Goal: Find specific page/section: Find specific page/section

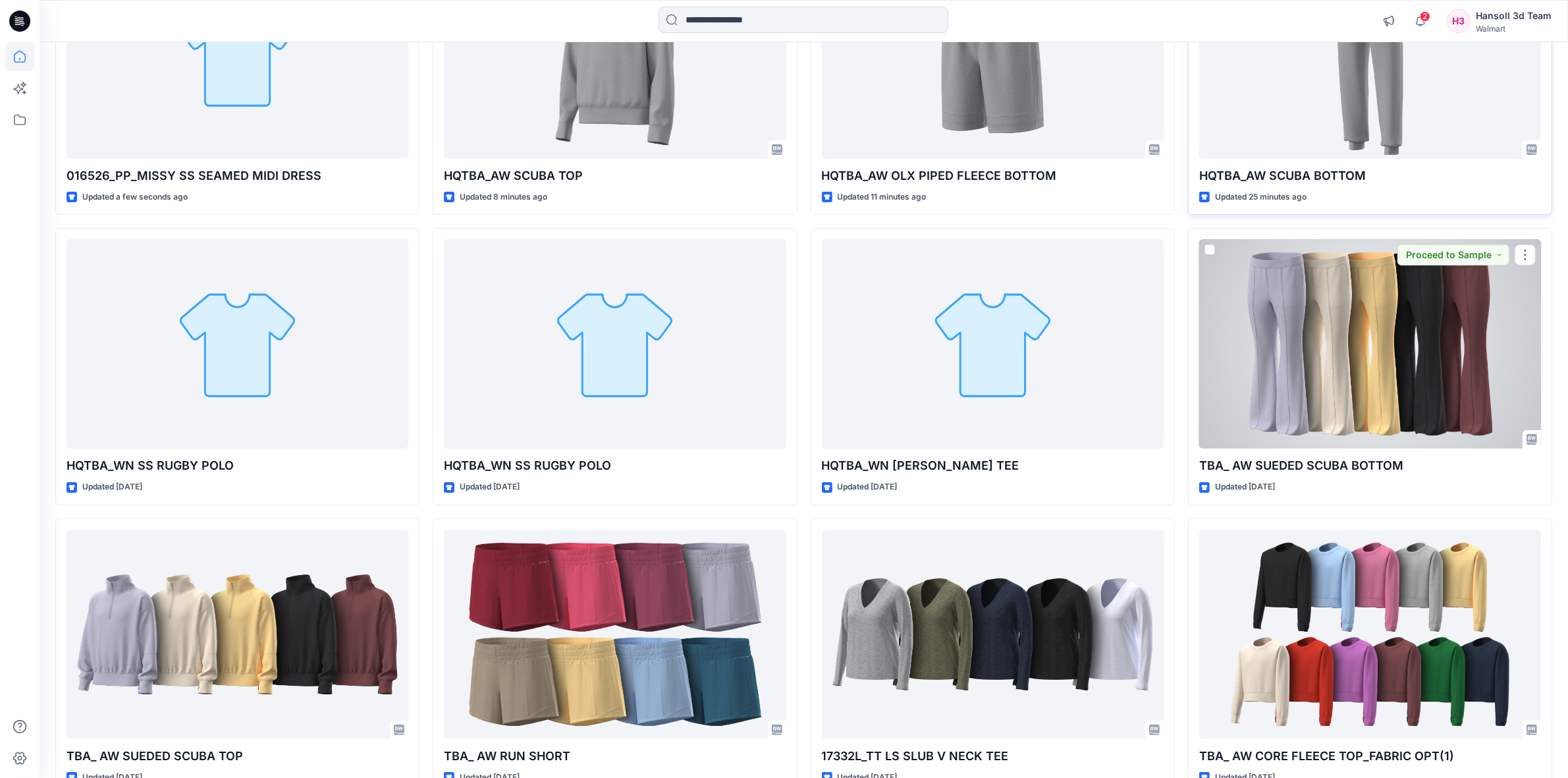
scroll to position [327, 0]
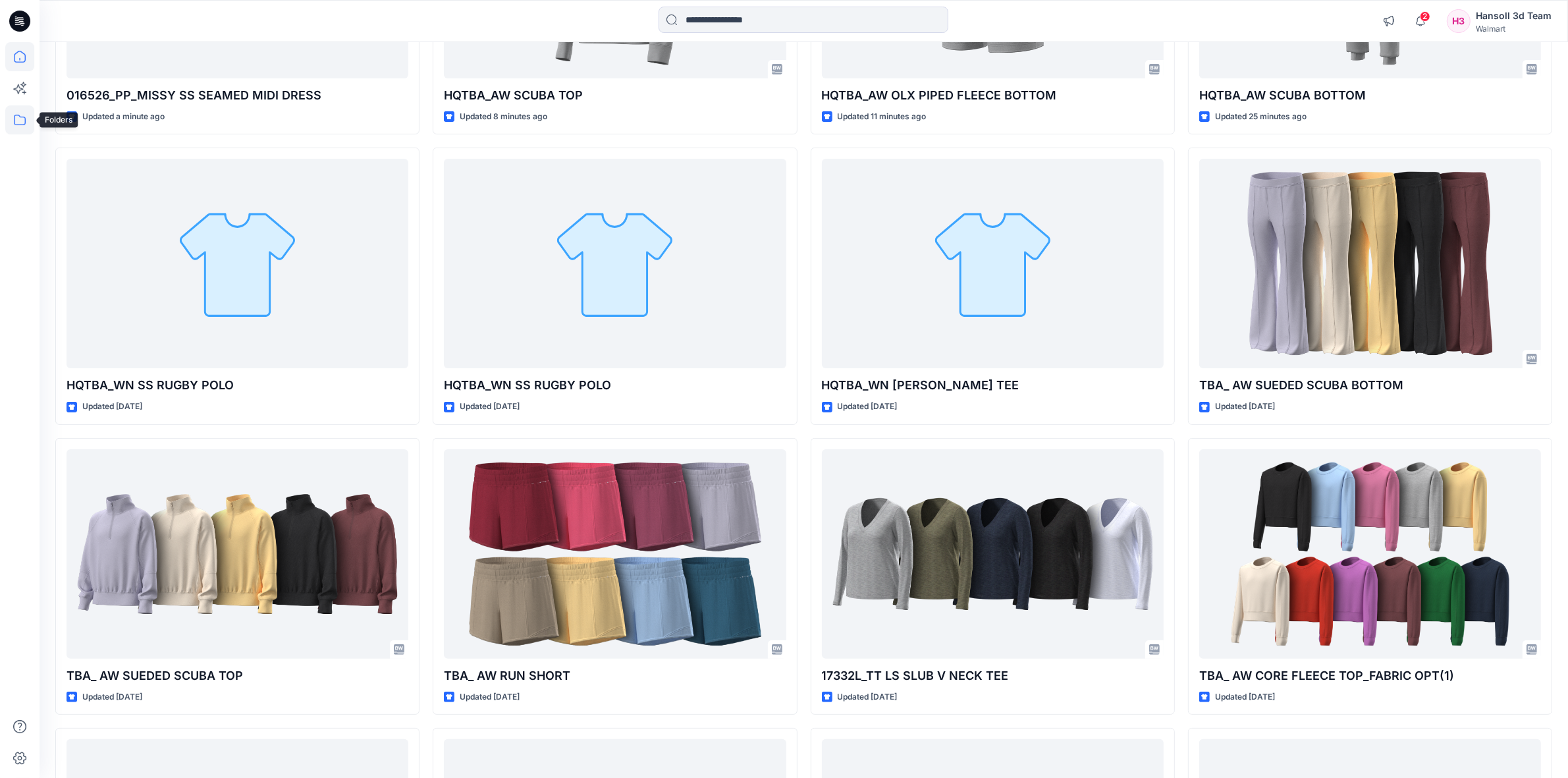
click at [23, 123] on icon at bounding box center [20, 119] width 29 height 29
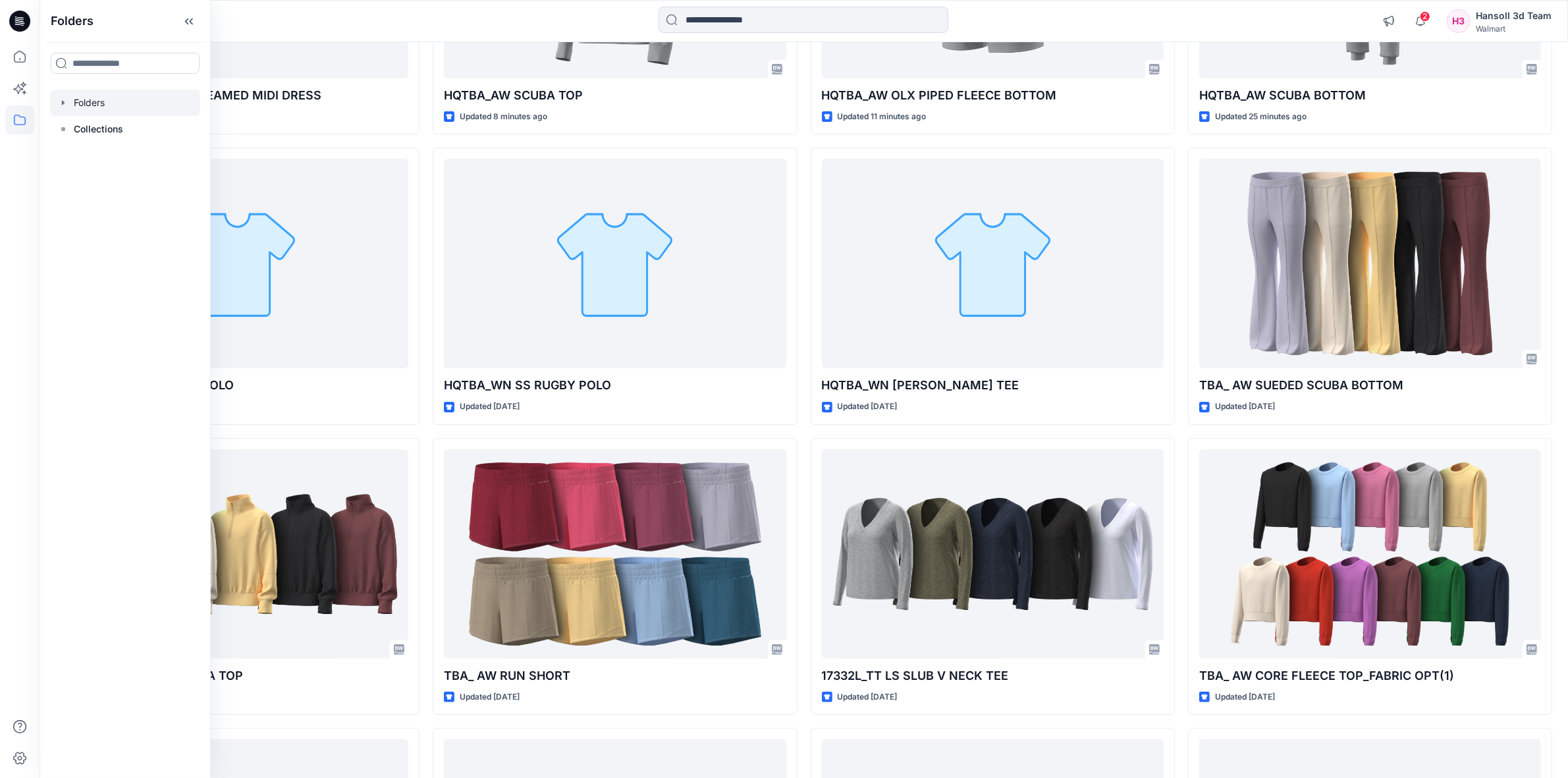
click at [104, 107] on div at bounding box center [125, 103] width 150 height 26
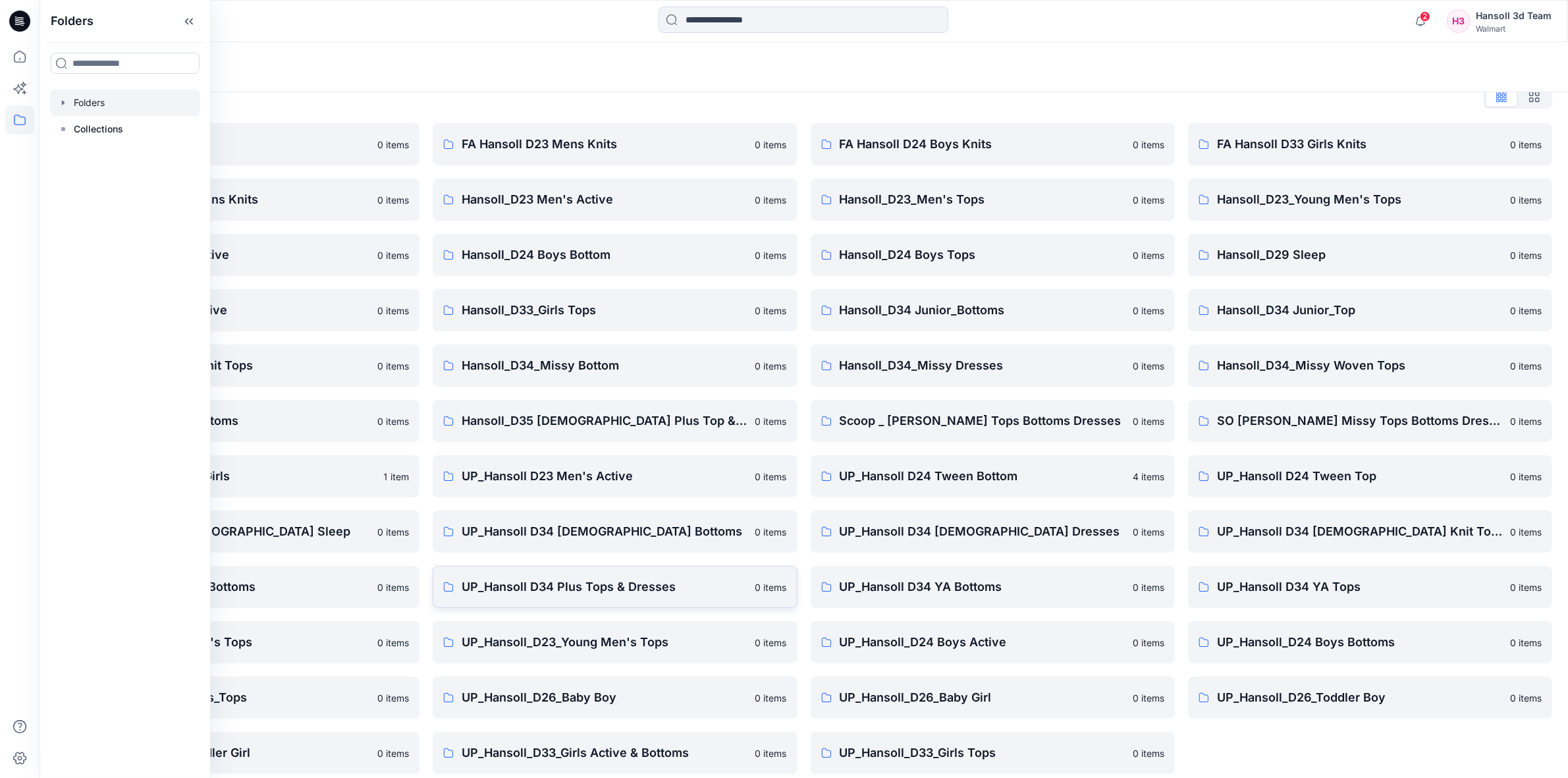
scroll to position [33, 0]
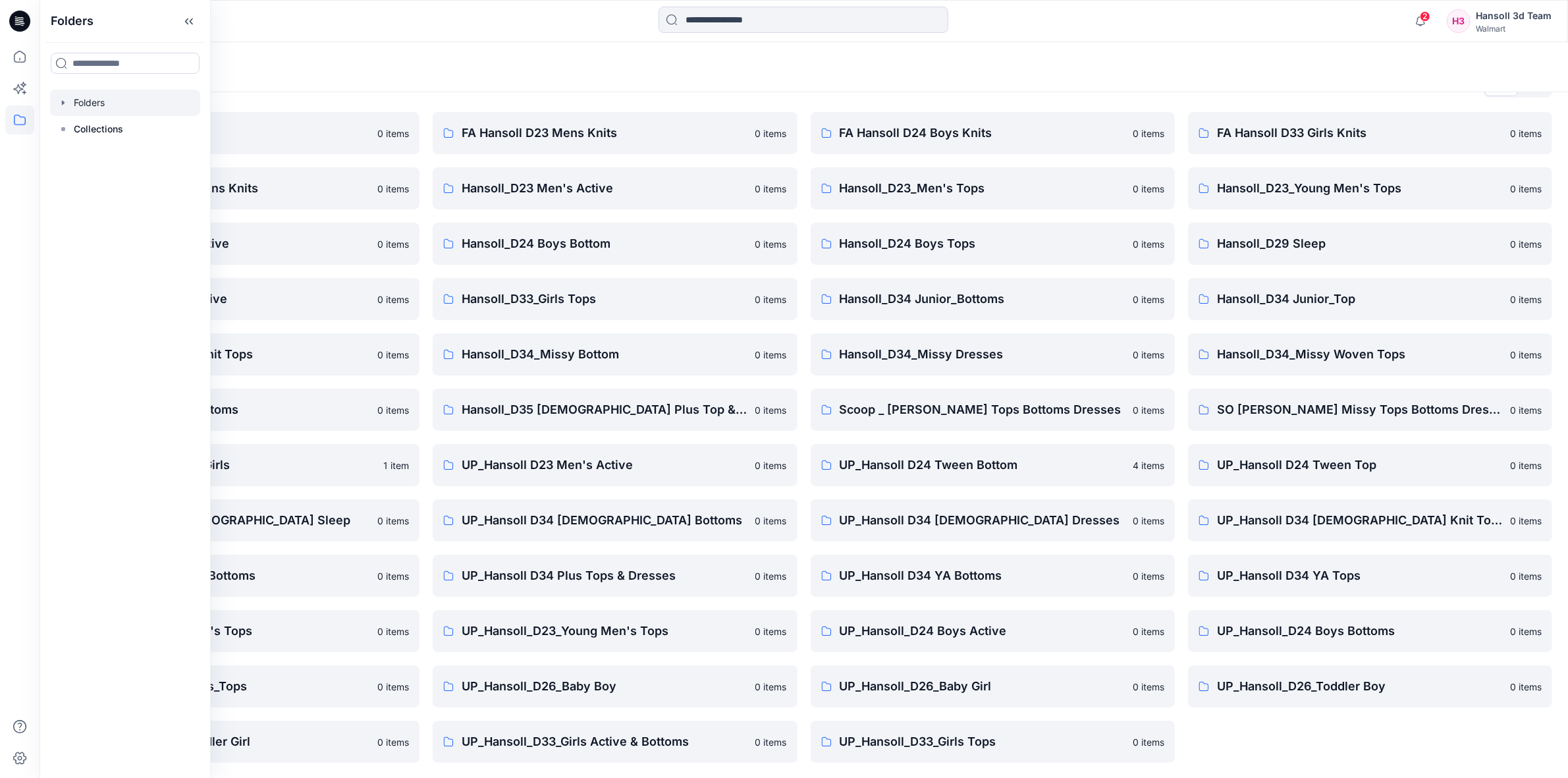
click at [356, 50] on div "Folders" at bounding box center [803, 67] width 1529 height 50
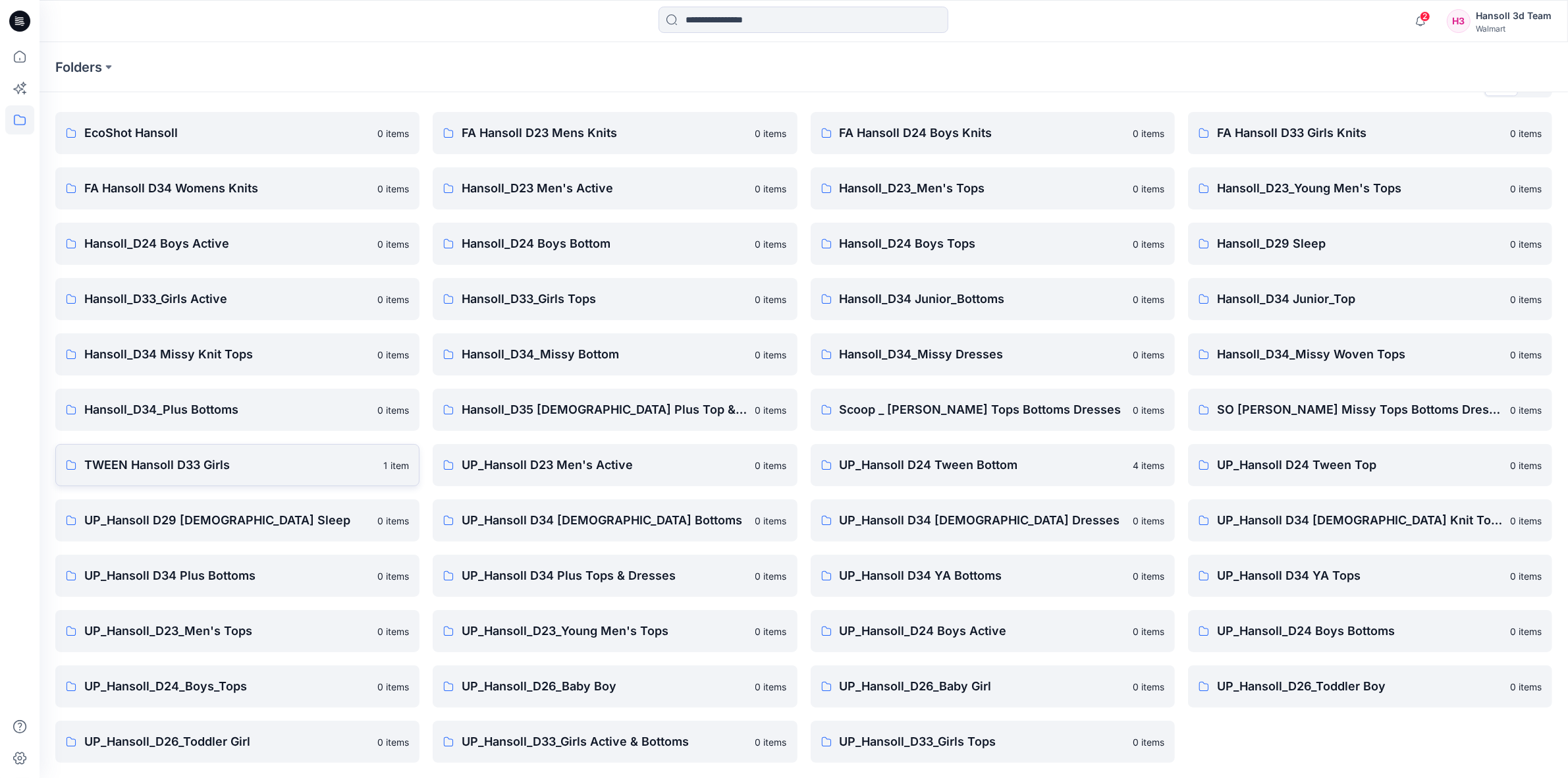
click at [157, 468] on p "TWEEN Hansoll D33 Girls" at bounding box center [230, 465] width 291 height 19
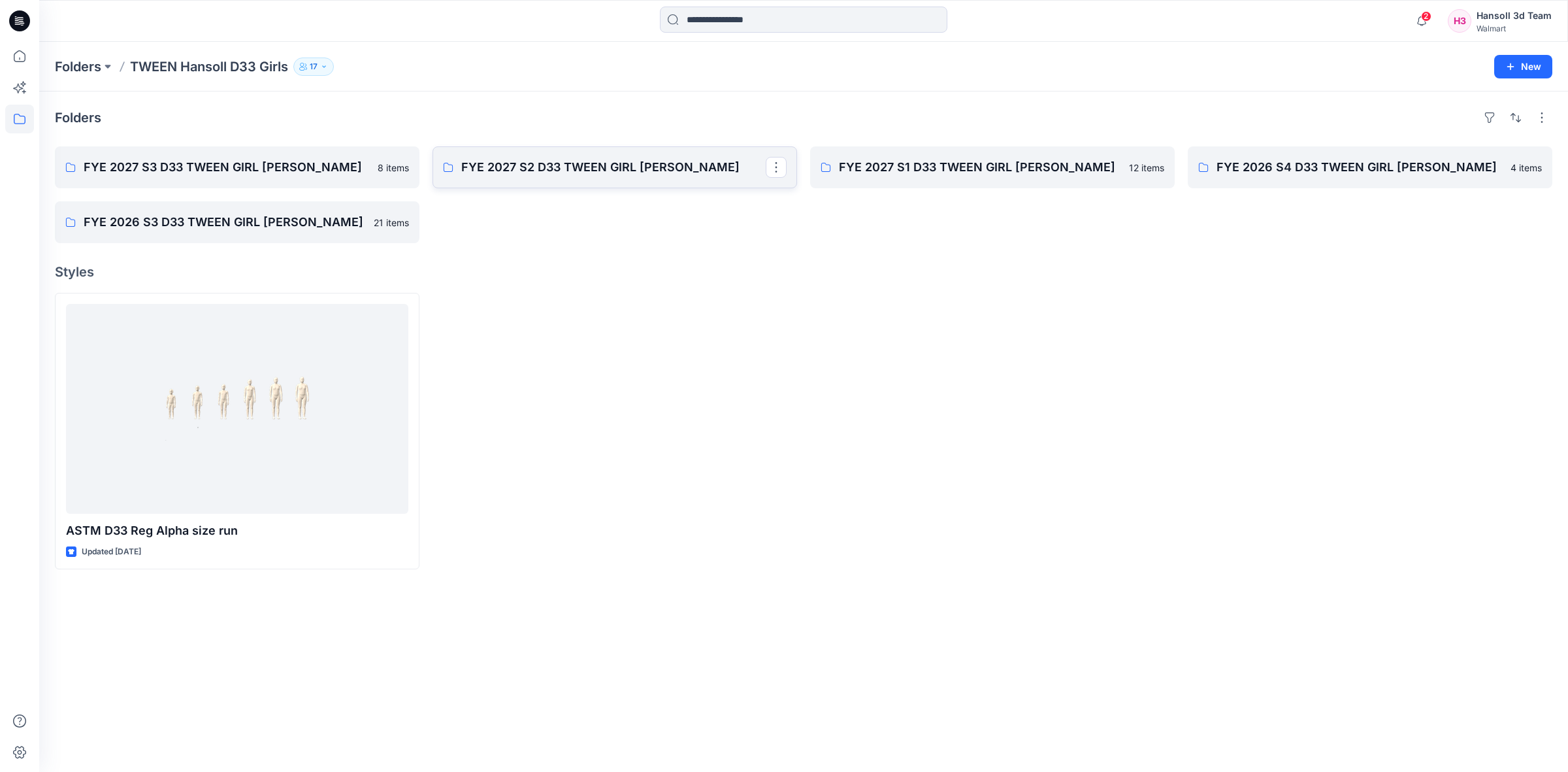
click at [616, 173] on p "FYE 2027 S2 D33 TWEEN GIRL [PERSON_NAME]" at bounding box center [613, 167] width 304 height 19
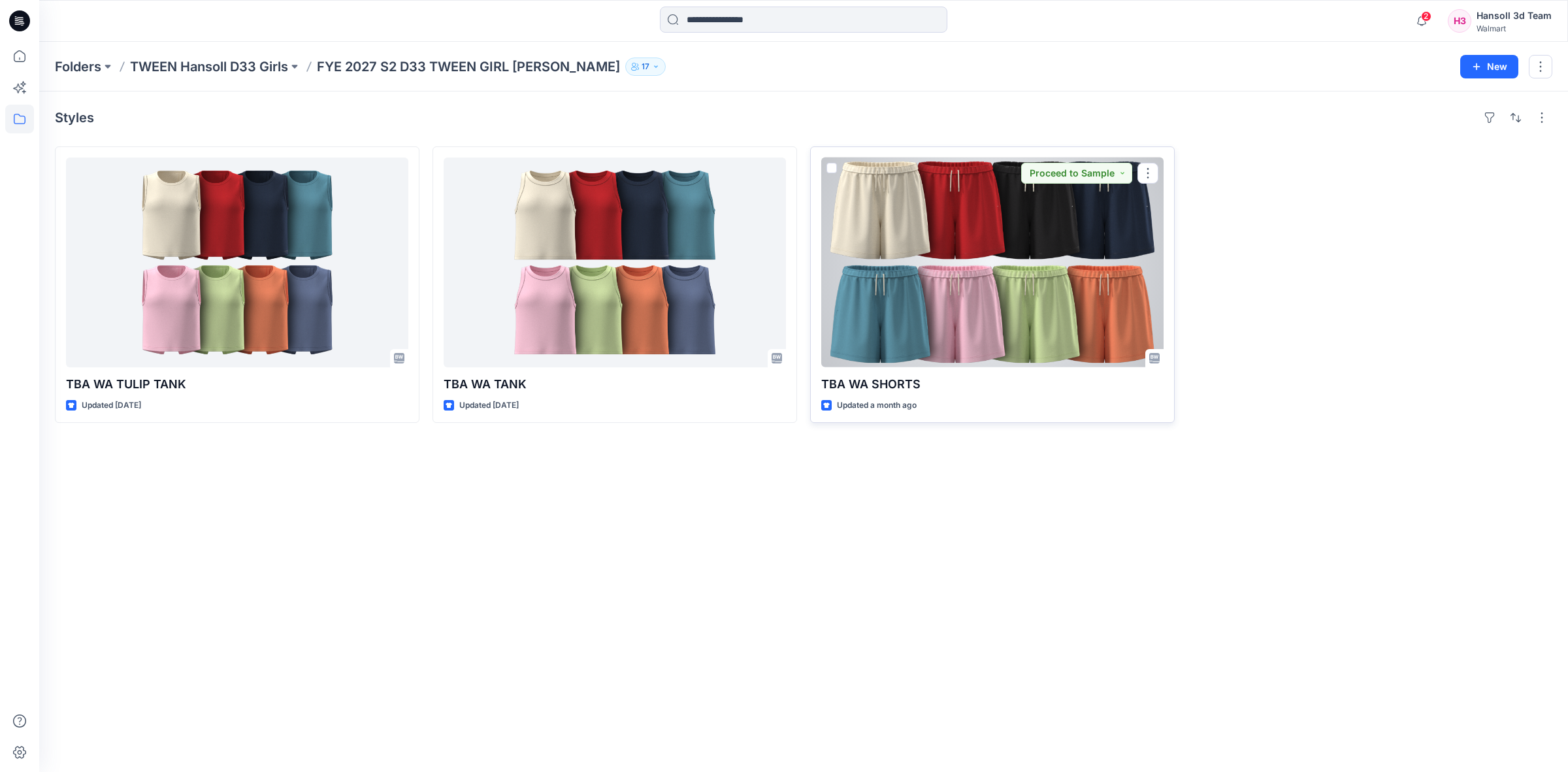
click at [990, 257] on div at bounding box center [992, 262] width 342 height 210
